Goal: Entertainment & Leisure: Consume media (video, audio)

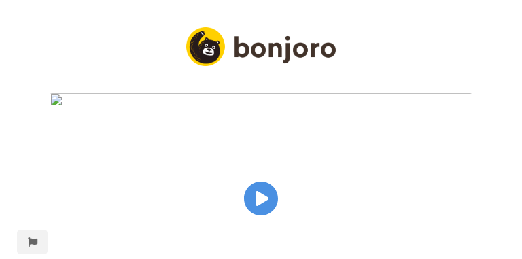
click at [261, 144] on img at bounding box center [261, 198] width 422 height 211
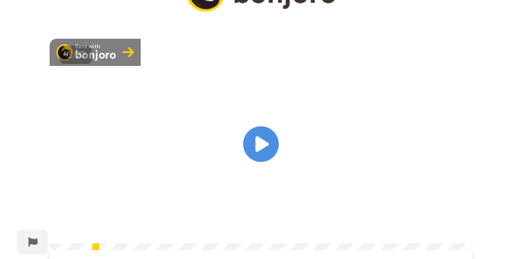
click at [259, 154] on icon "Play/Pause" at bounding box center [261, 144] width 36 height 65
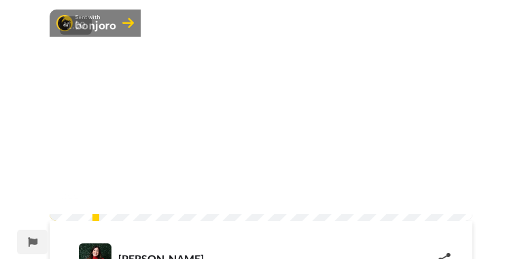
scroll to position [54, 0]
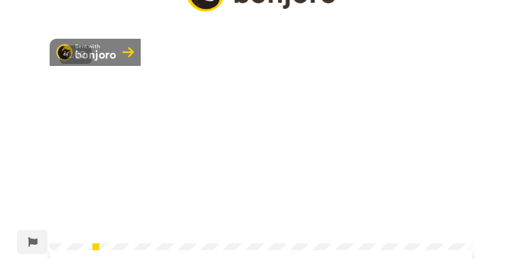
click at [223, 153] on video at bounding box center [261, 144] width 422 height 211
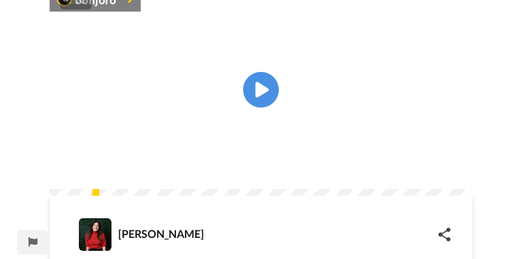
click at [257, 106] on icon "Play/Pause" at bounding box center [261, 90] width 36 height 65
